Goal: Check status: Check status

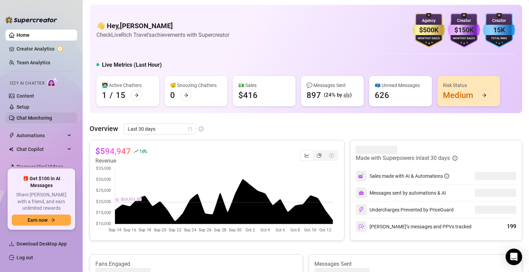
click at [30, 118] on link "Chat Monitoring" at bounding box center [34, 118] width 35 height 6
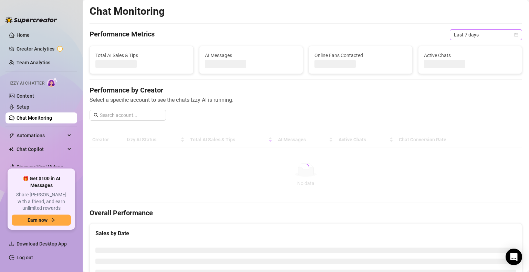
click at [466, 37] on span "Last 7 days" at bounding box center [486, 35] width 64 height 10
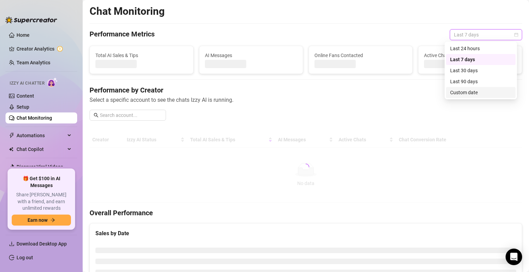
click at [474, 94] on div "Custom date" at bounding box center [480, 93] width 61 height 8
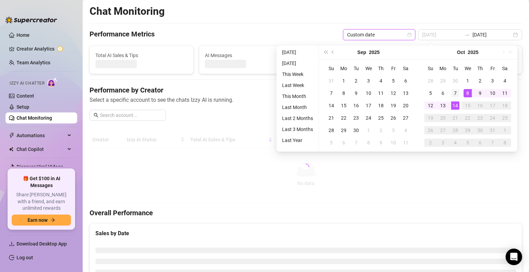
type input "[DATE]"
click at [455, 93] on div "7" at bounding box center [455, 93] width 8 height 8
type input "[DATE]"
click at [444, 103] on div "13" at bounding box center [443, 106] width 8 height 8
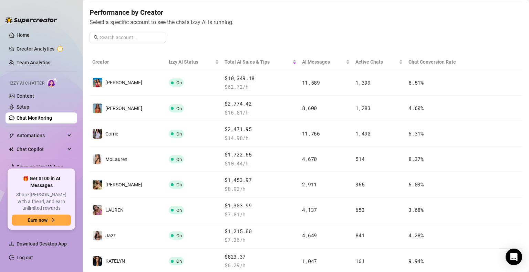
scroll to position [82, 0]
